Goal: Information Seeking & Learning: Compare options

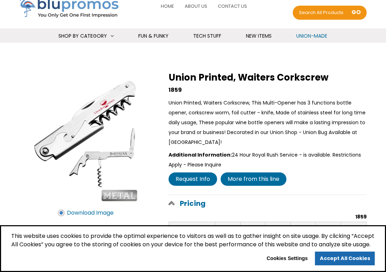
scroll to position [31, 0]
